Goal: Task Accomplishment & Management: Use online tool/utility

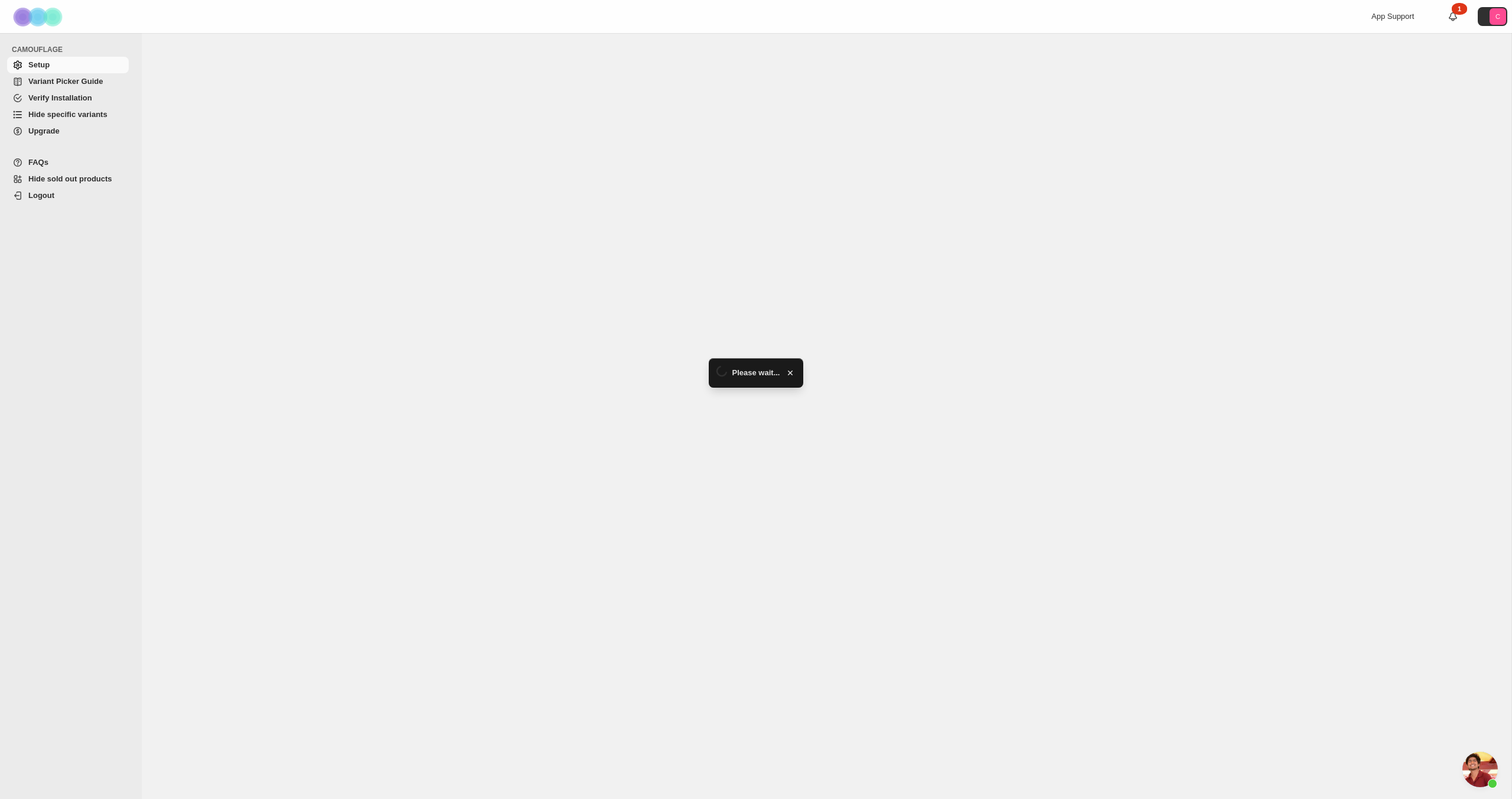
scroll to position [278, 0]
select select "******"
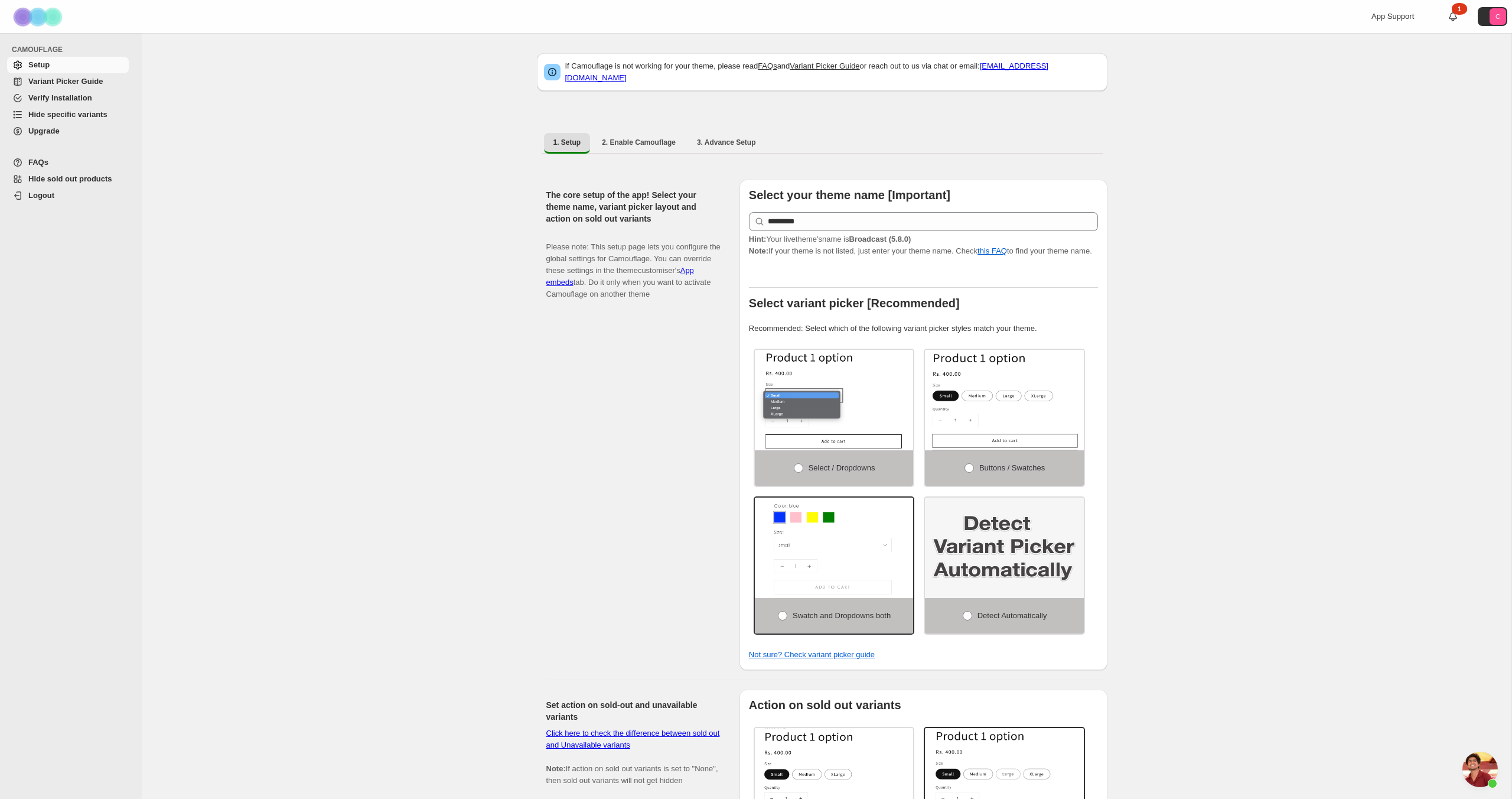
click at [62, 117] on span "Hide specific variants" at bounding box center [68, 114] width 79 height 9
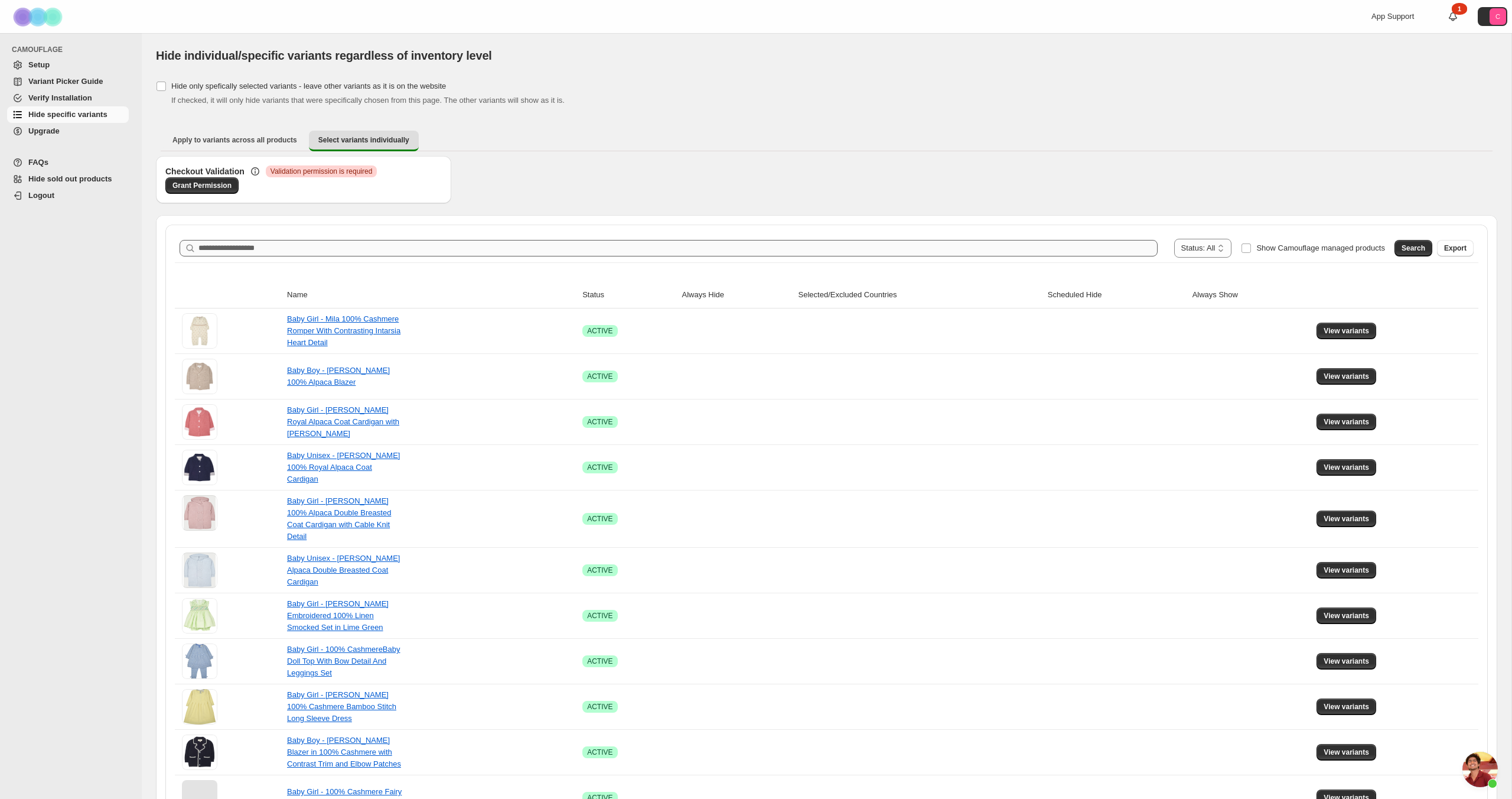
scroll to position [278, 0]
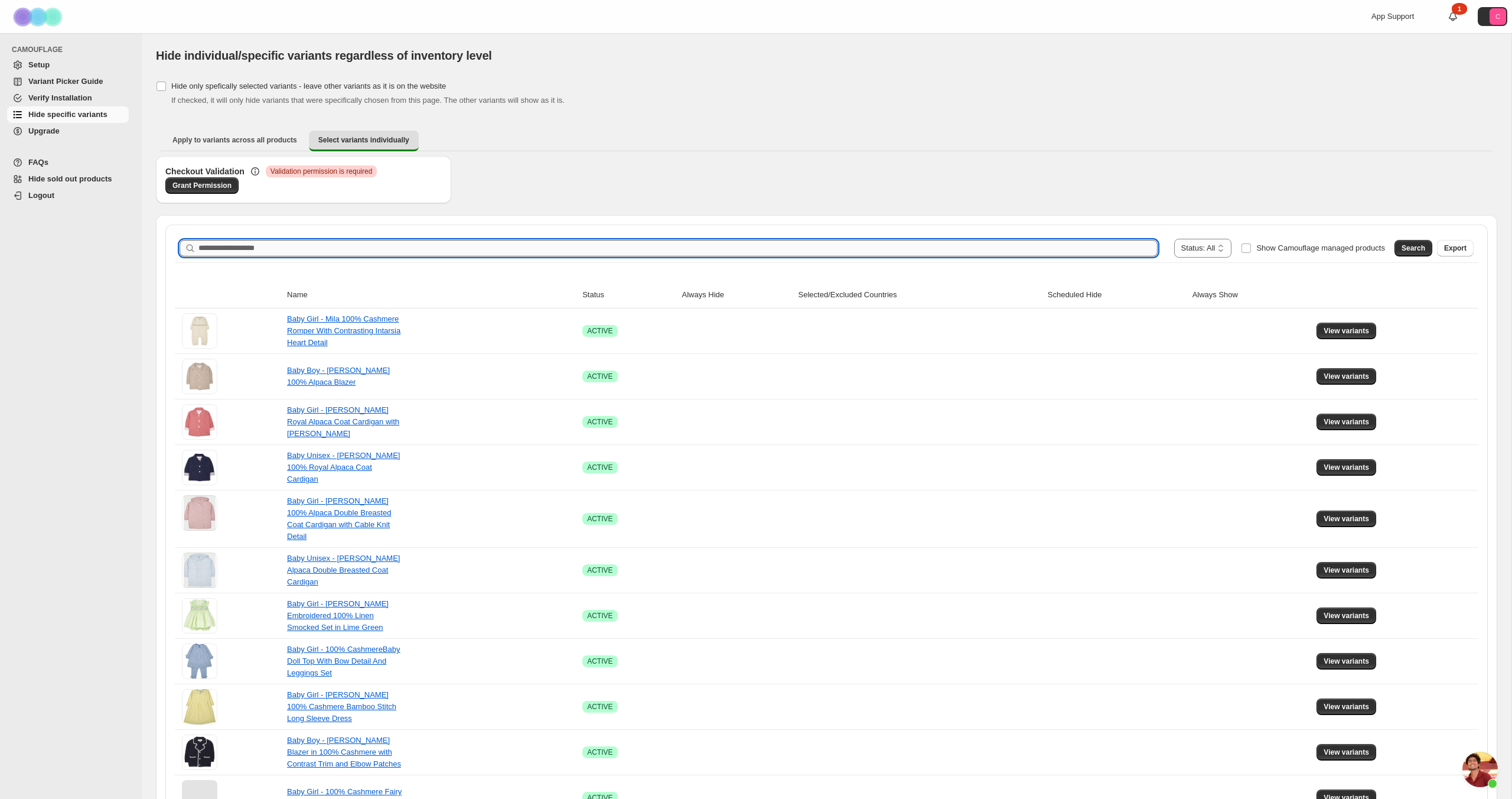
click at [257, 250] on input "Search product name" at bounding box center [678, 248] width 959 height 17
type input "**********"
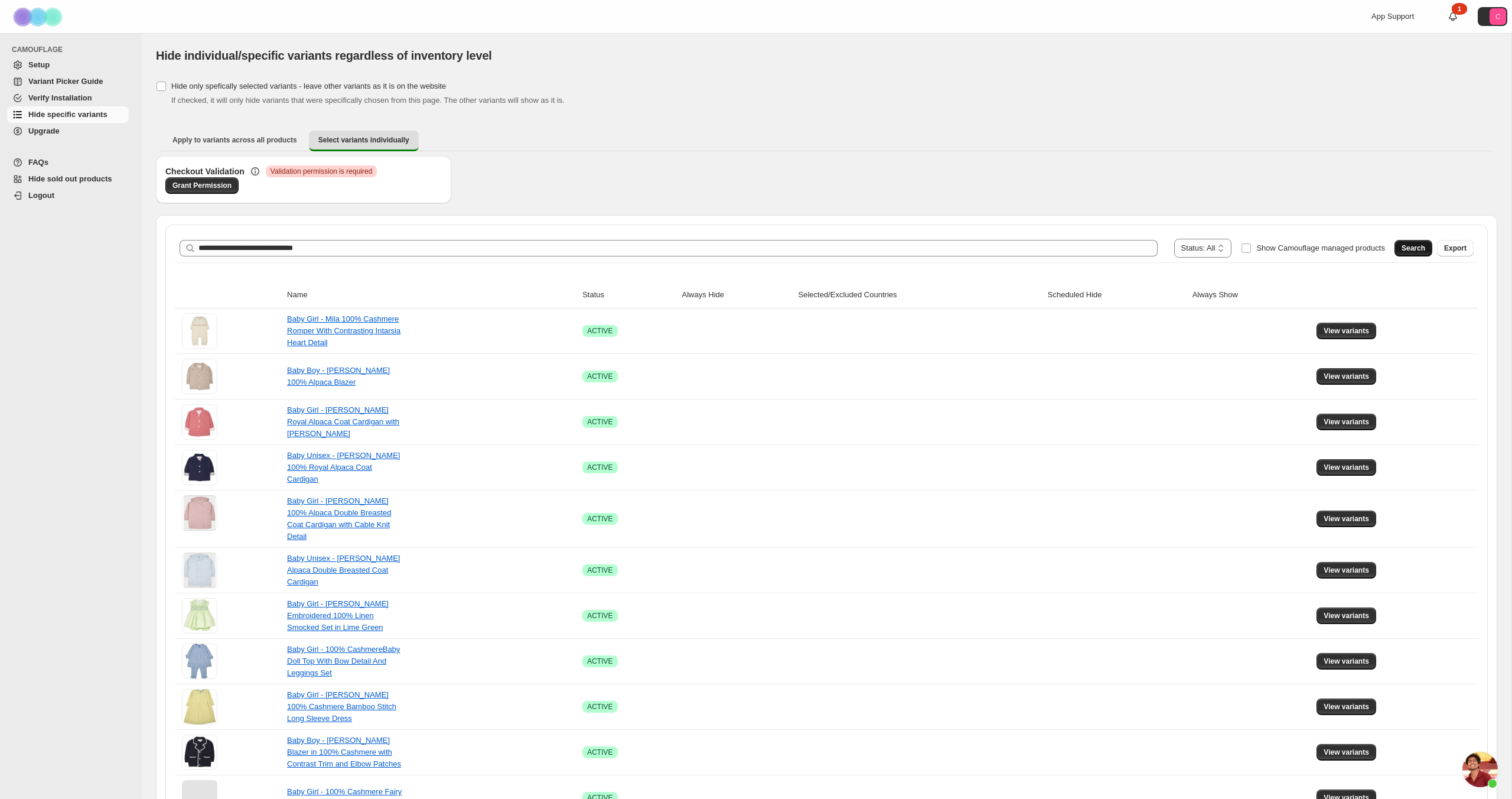
click at [1415, 245] on span "Search" at bounding box center [1413, 248] width 23 height 9
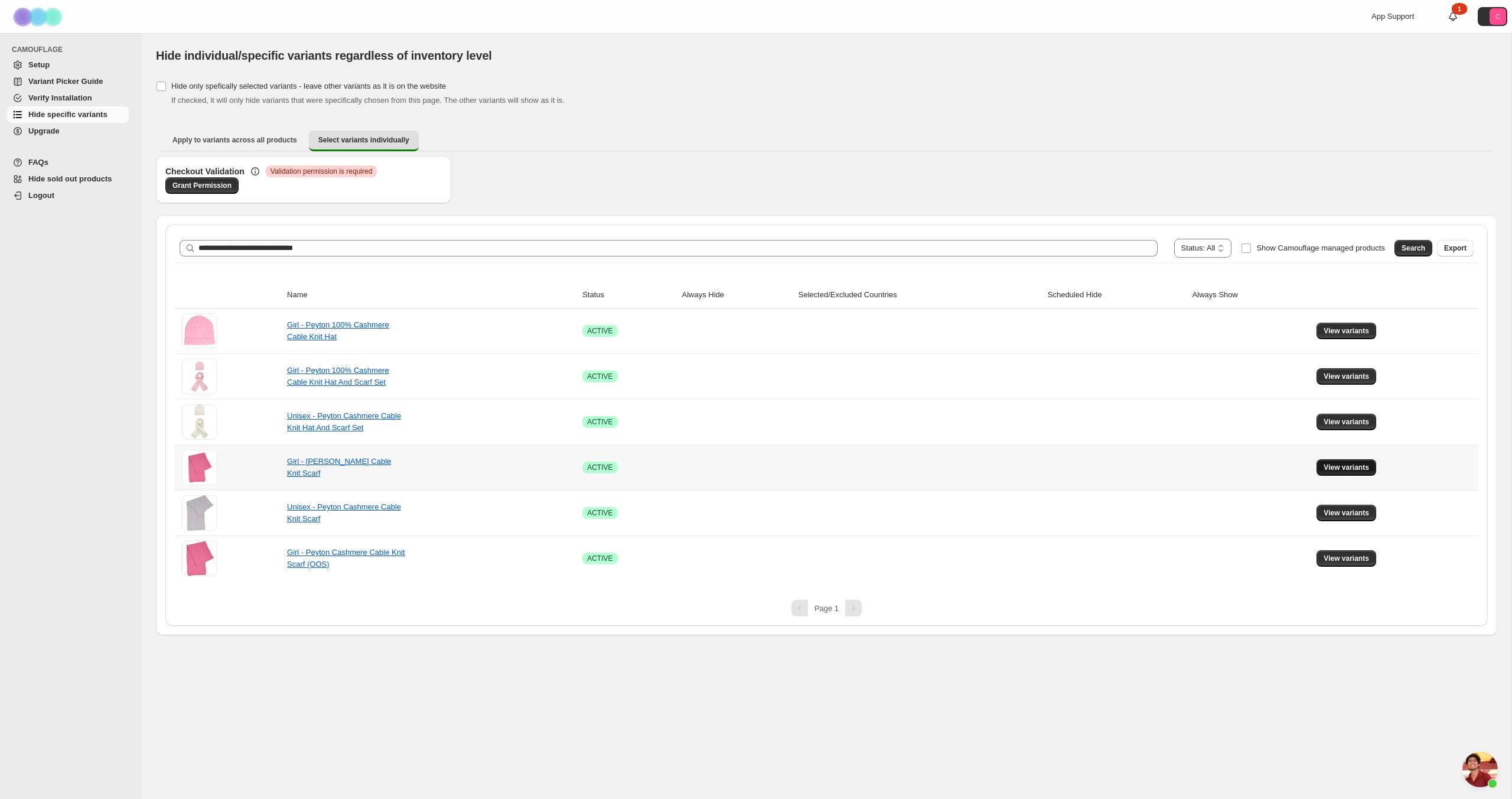
click at [1336, 467] on span "View variants" at bounding box center [1346, 468] width 46 height 9
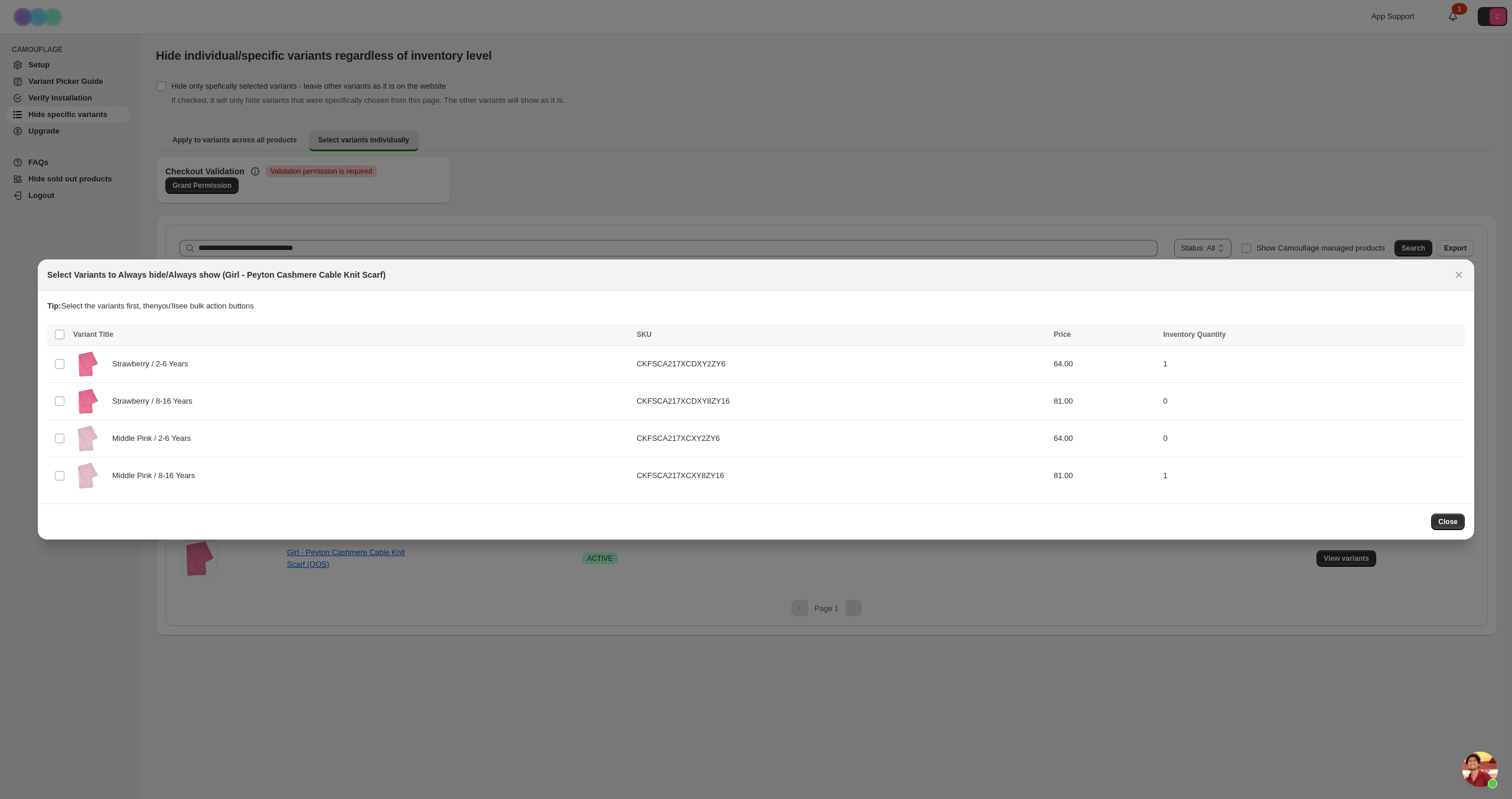
click at [976, 643] on div at bounding box center [756, 399] width 1512 height 799
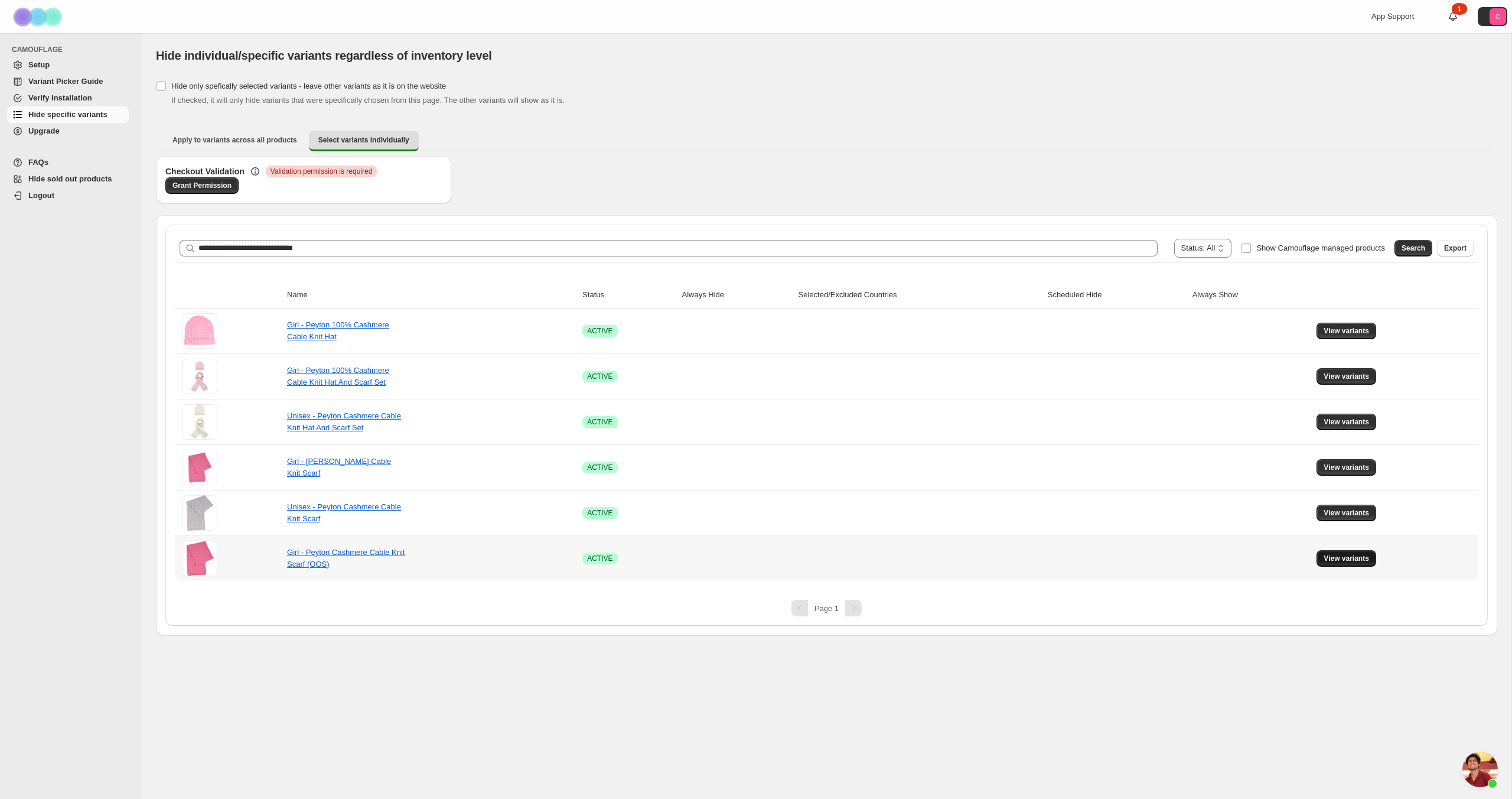
click at [1366, 557] on span "View variants" at bounding box center [1346, 558] width 46 height 9
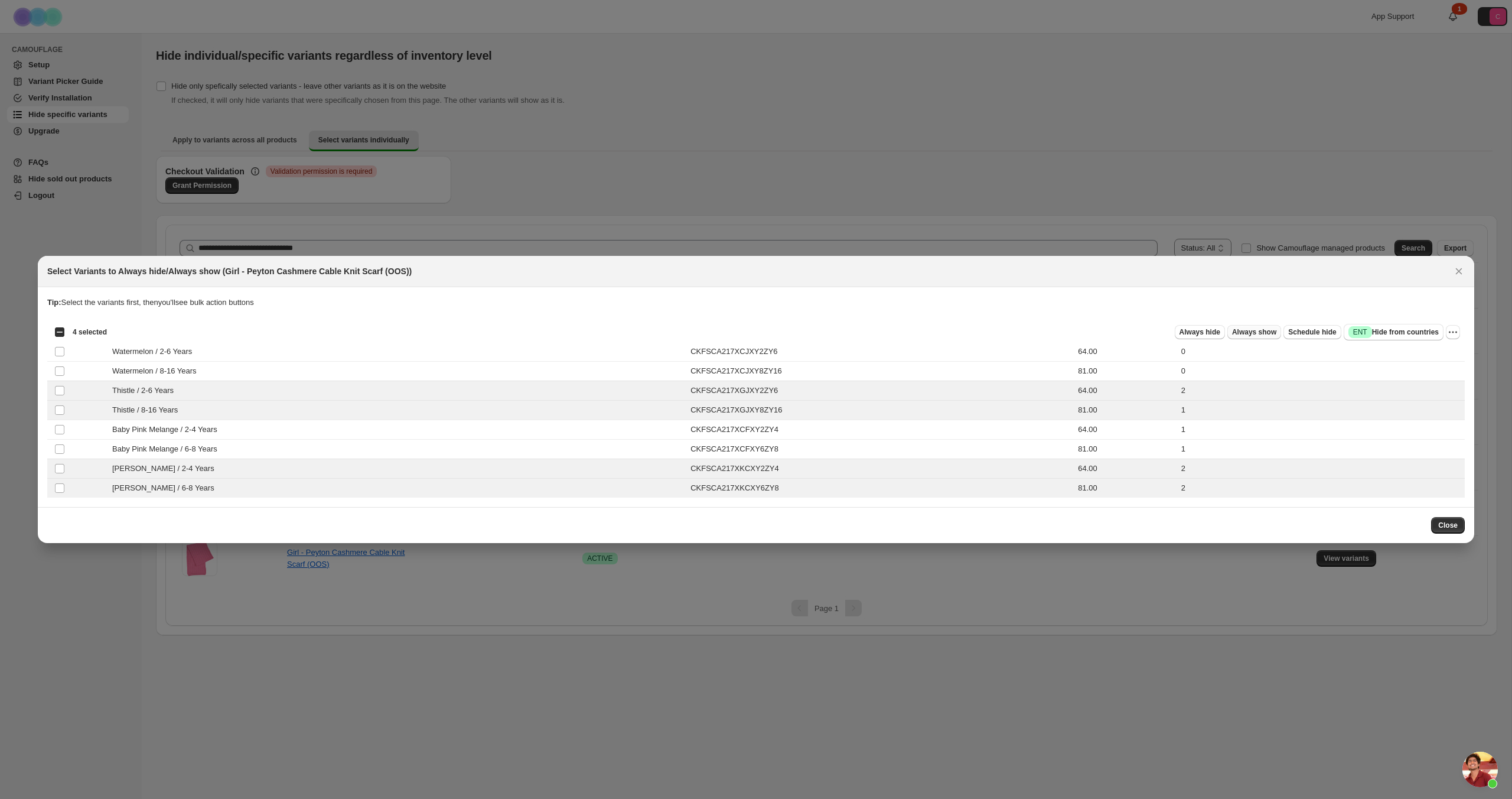
click at [1244, 335] on span "Always show" at bounding box center [1255, 332] width 44 height 9
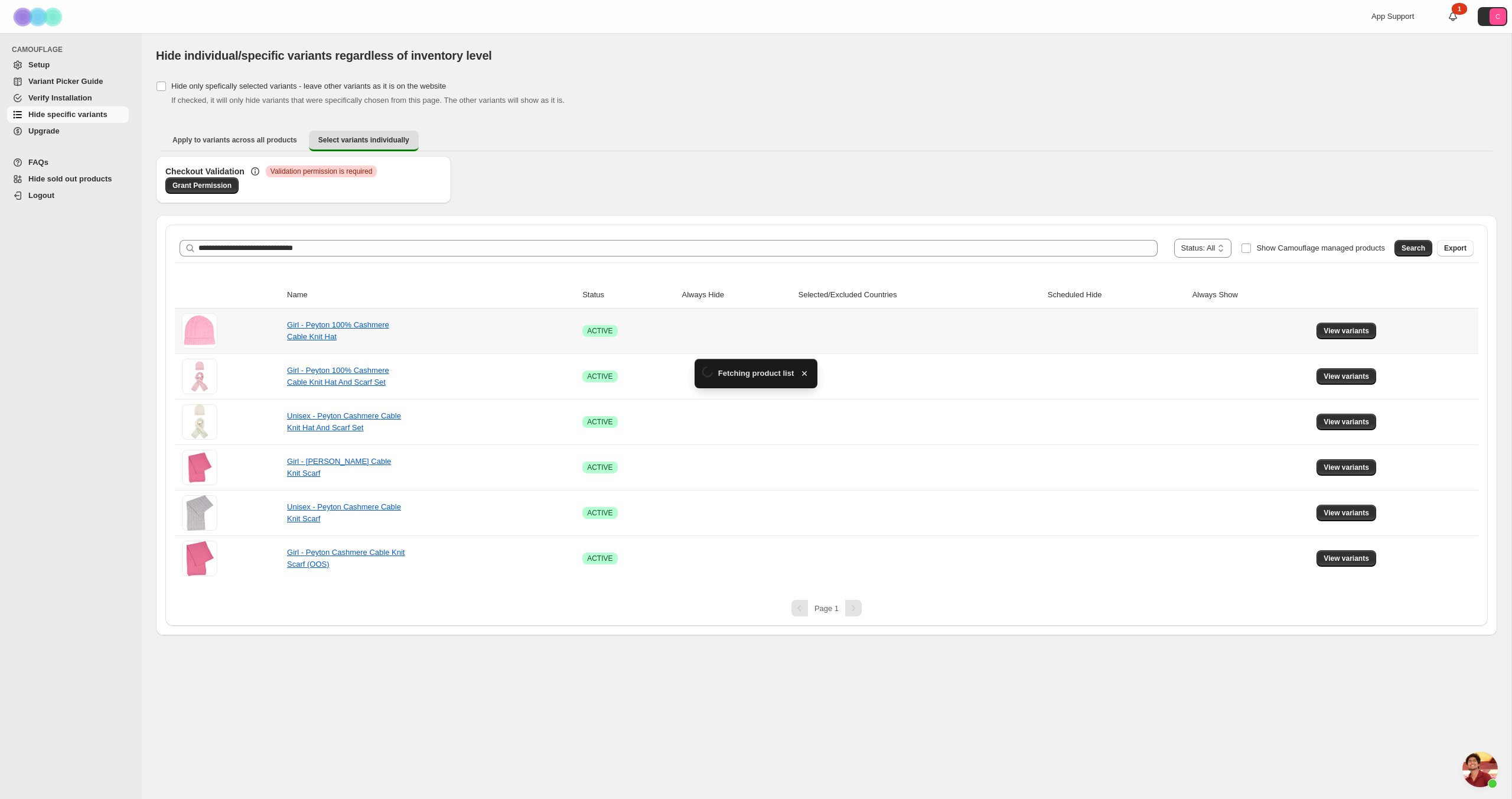
click at [1208, 331] on td at bounding box center [1251, 331] width 125 height 45
click at [1360, 562] on span "View variants" at bounding box center [1346, 558] width 46 height 9
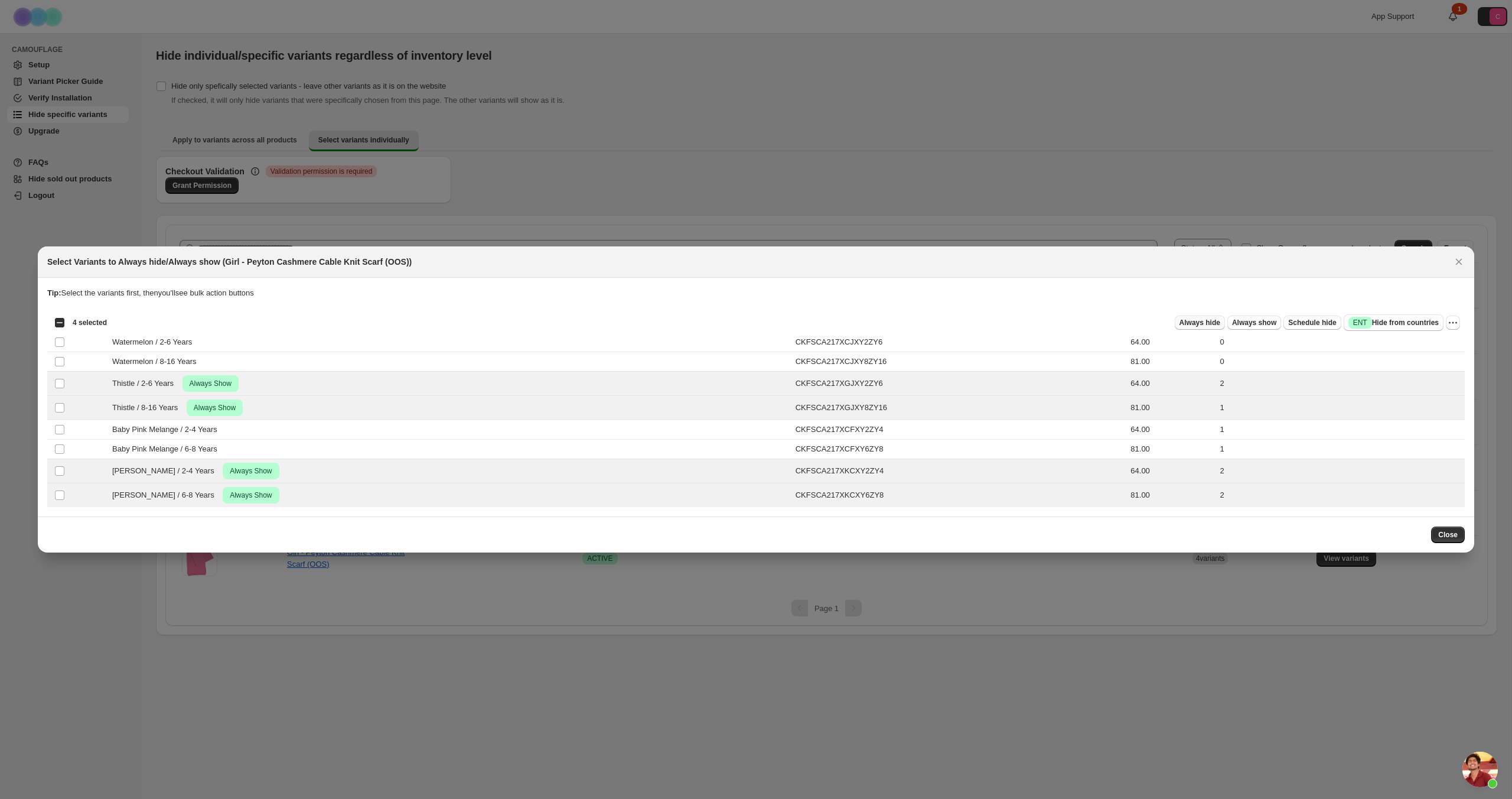
click at [1179, 323] on span "Always hide" at bounding box center [1200, 323] width 41 height 9
